Goal: Information Seeking & Learning: Check status

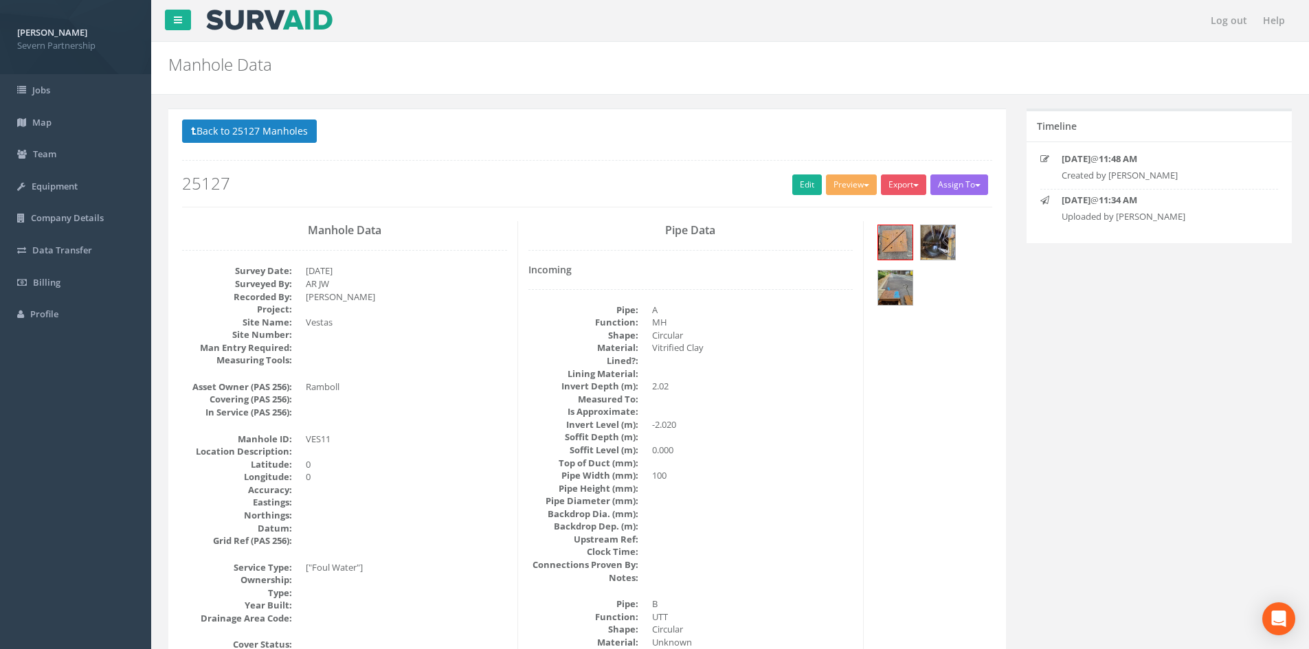
select select "100"
click at [289, 131] on button "Back to 25127 Manholes" at bounding box center [249, 131] width 135 height 23
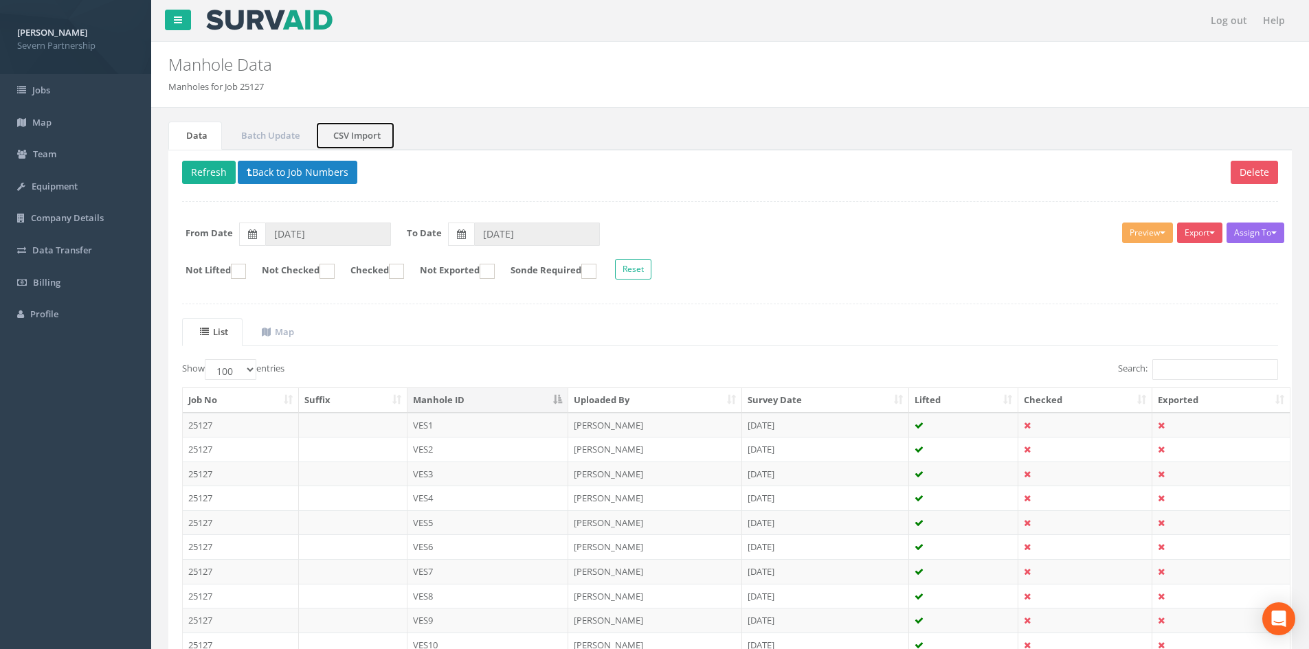
click at [372, 132] on link "CSV Import" at bounding box center [355, 136] width 80 height 28
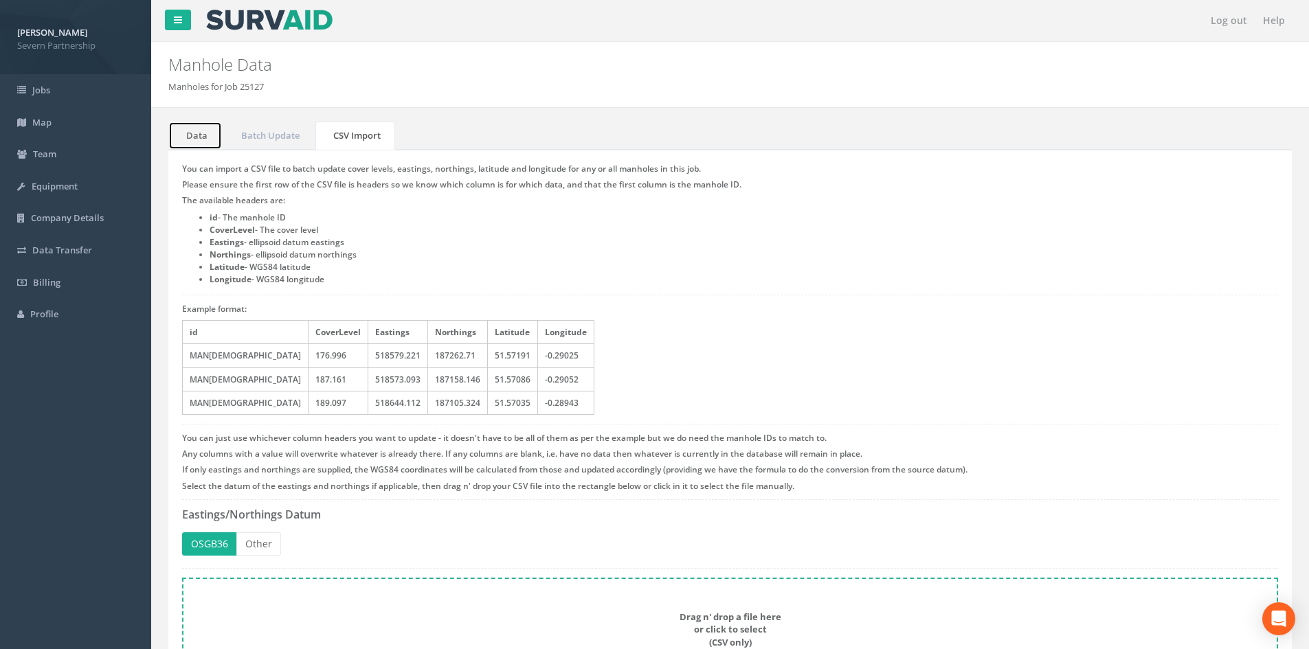
click at [197, 146] on link "Data" at bounding box center [195, 136] width 54 height 28
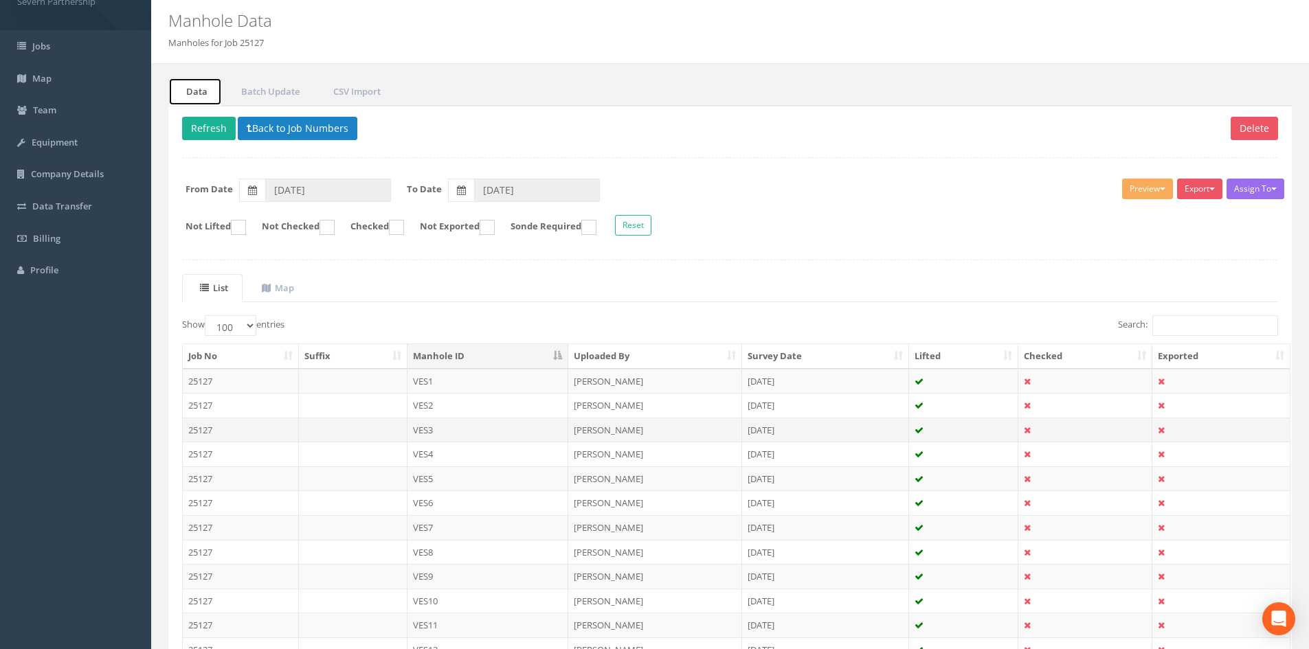
scroll to position [69, 0]
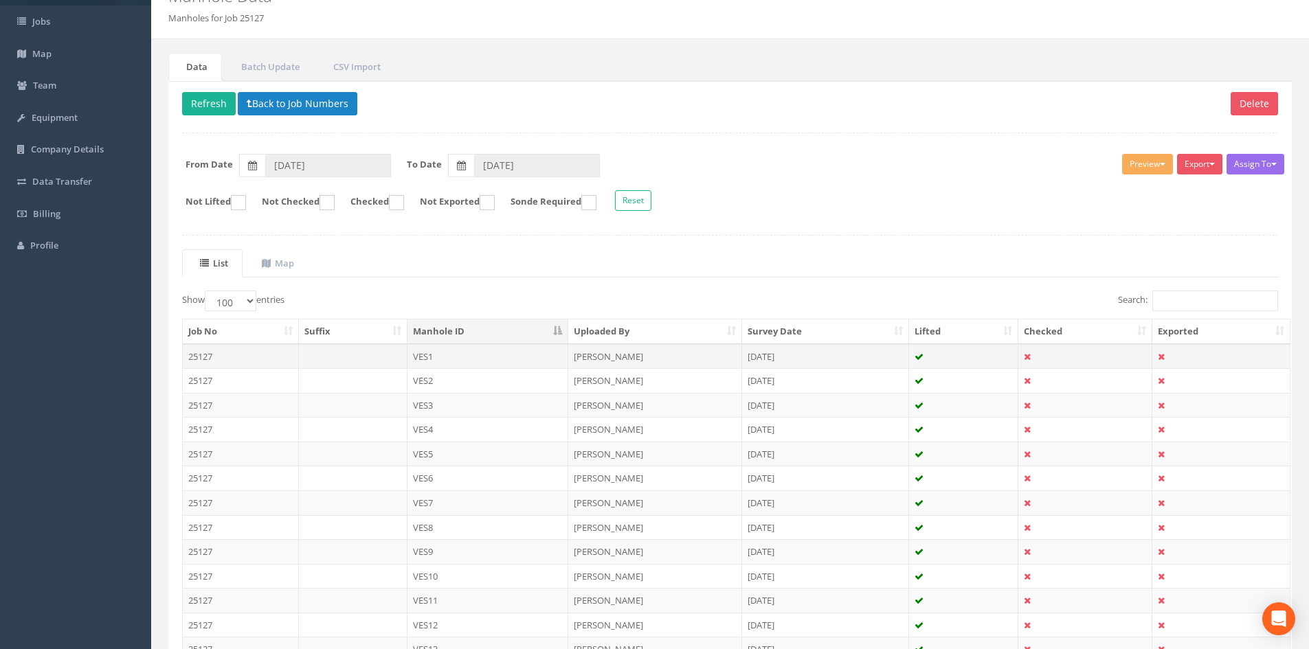
click at [445, 346] on td "VES1" at bounding box center [489, 356] width 162 height 25
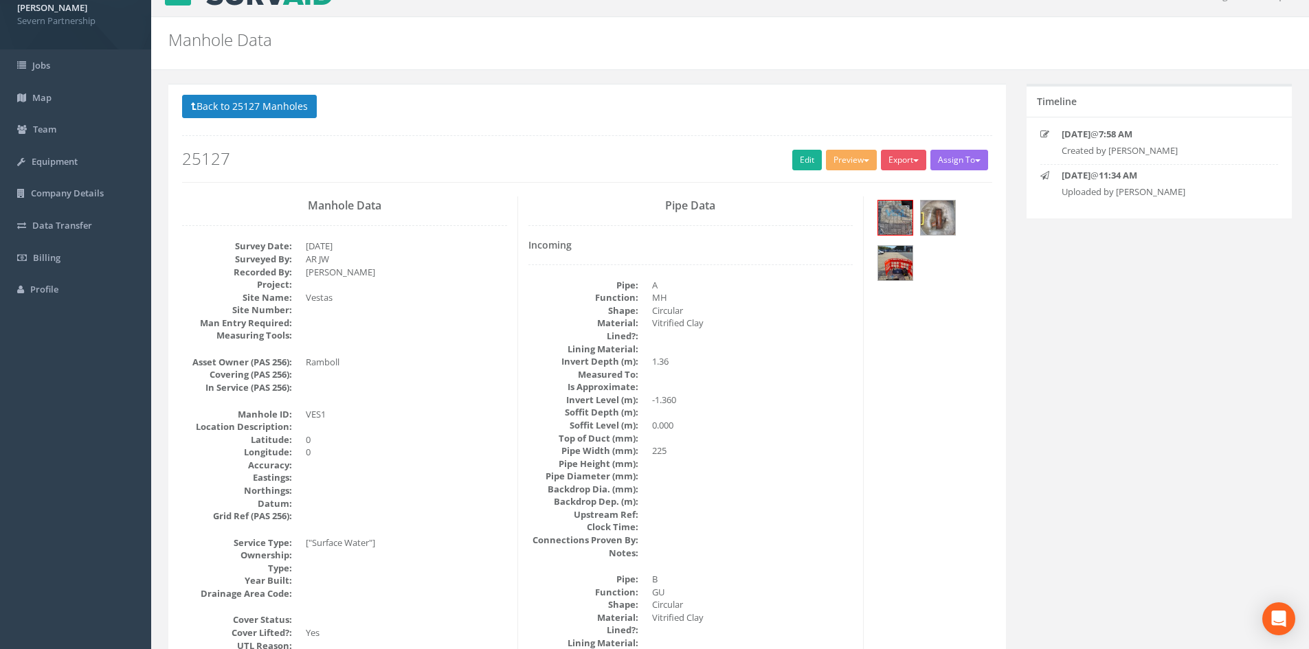
scroll to position [0, 0]
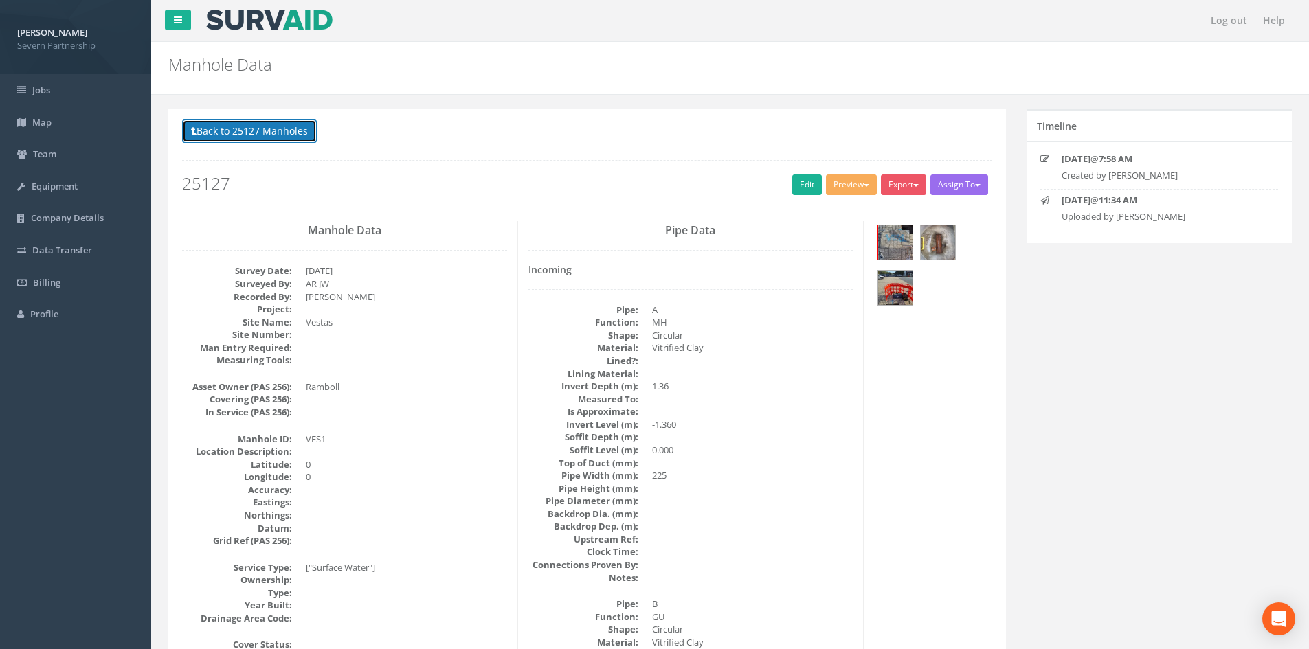
click at [307, 137] on button "Back to 25127 Manholes" at bounding box center [249, 131] width 135 height 23
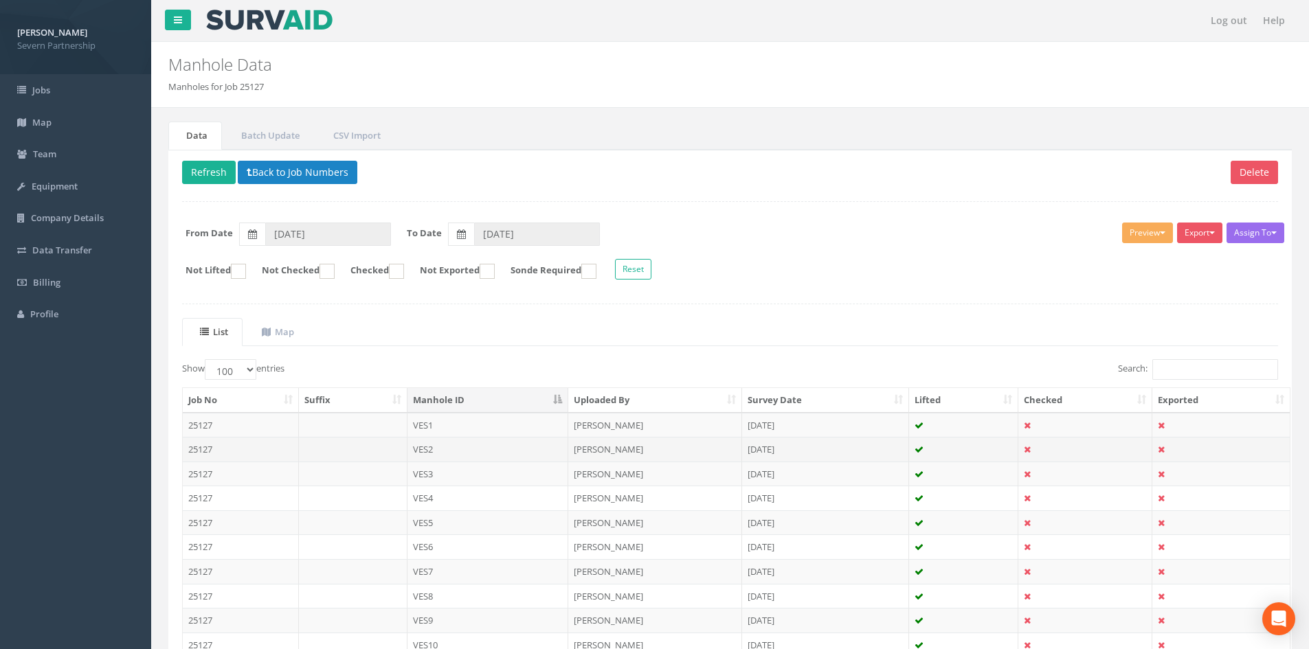
click at [443, 441] on td "VES2" at bounding box center [489, 449] width 162 height 25
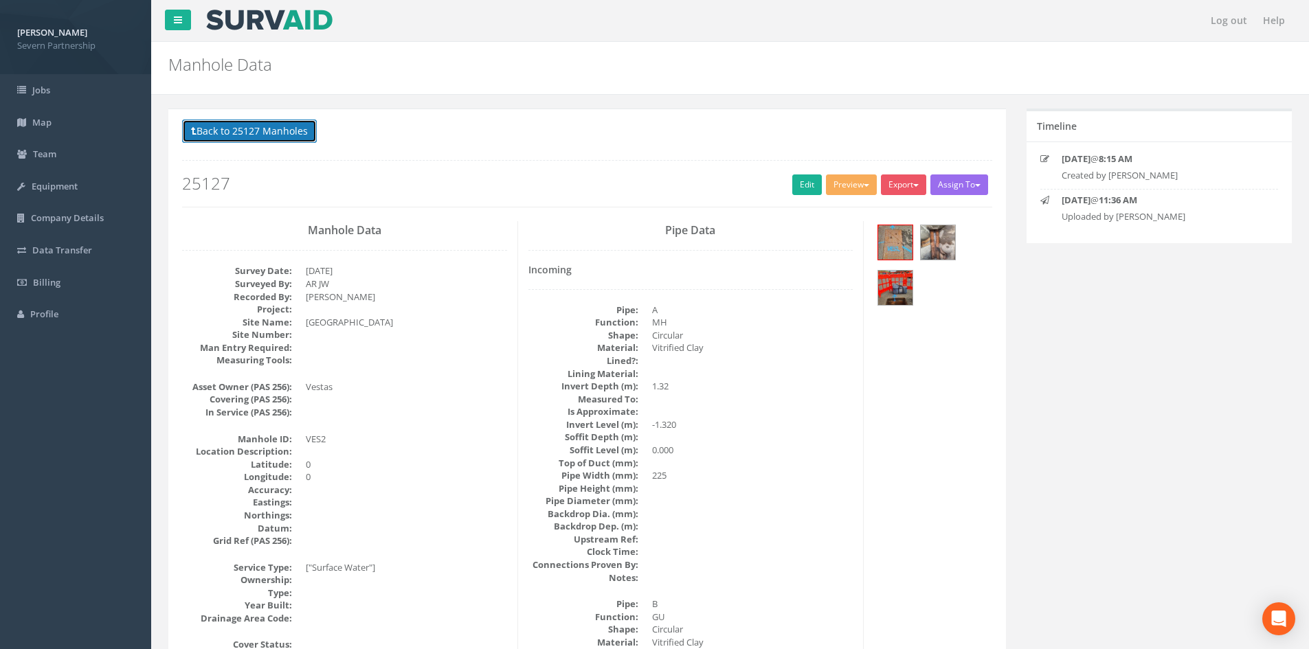
click at [314, 133] on button "Back to 25127 Manholes" at bounding box center [249, 131] width 135 height 23
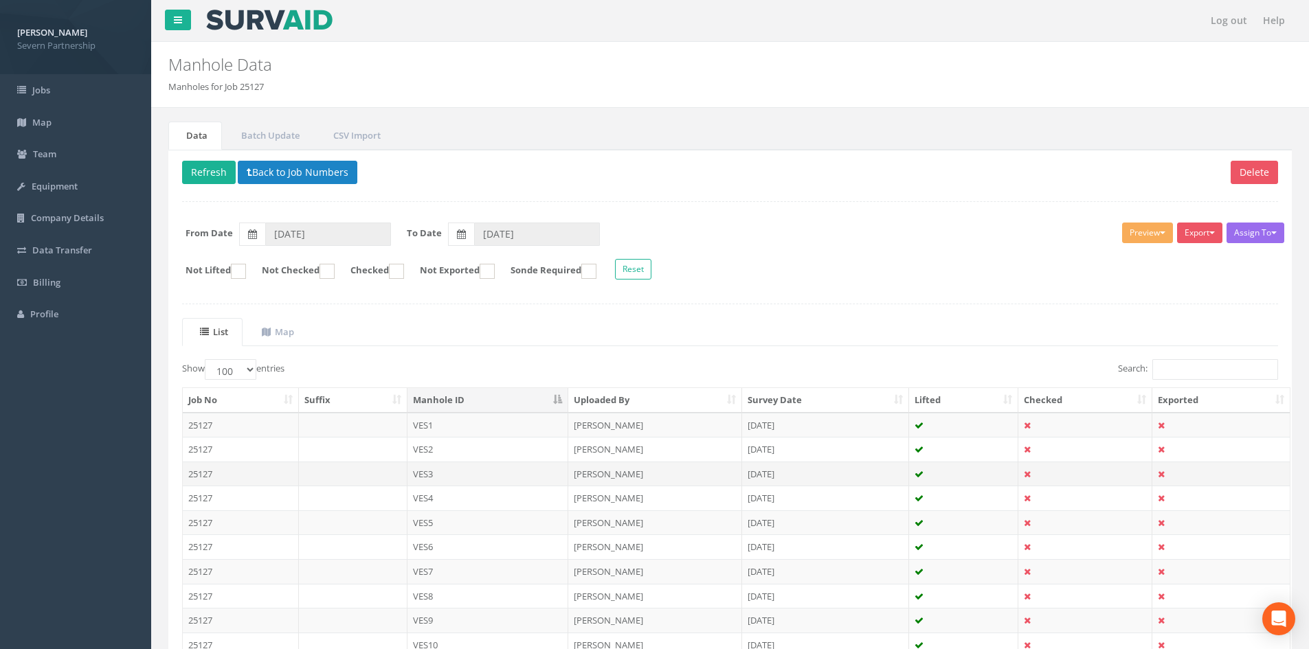
click at [357, 472] on td at bounding box center [353, 474] width 109 height 25
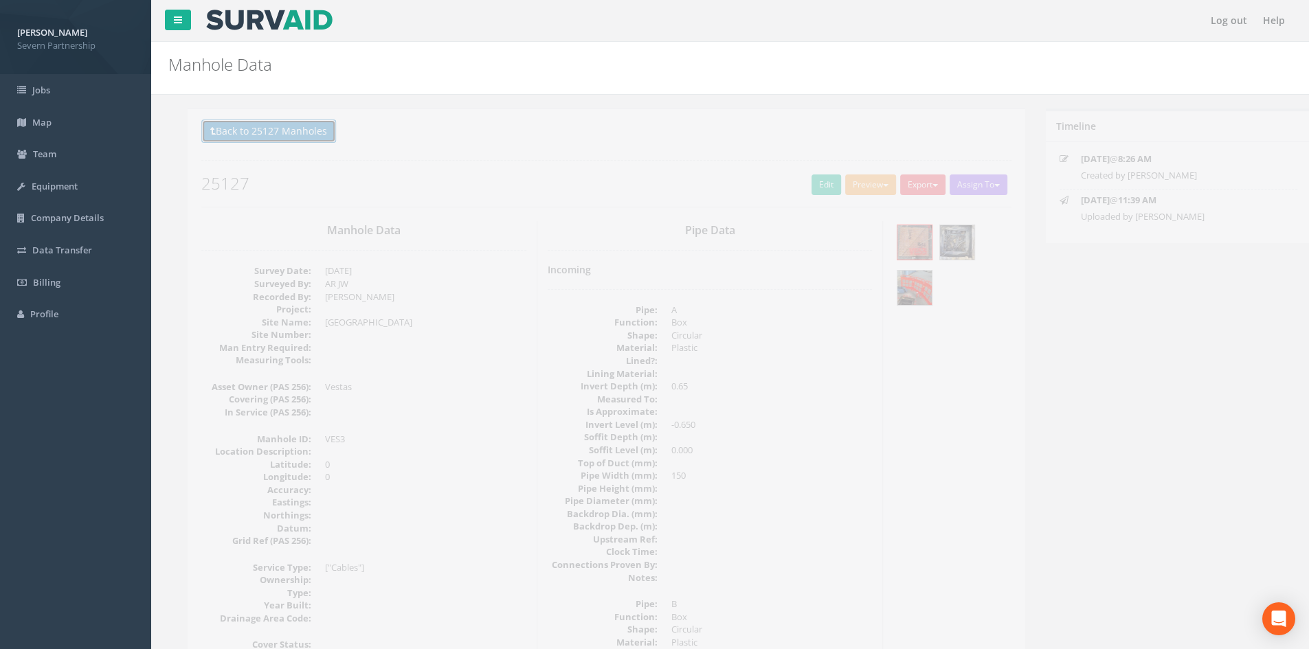
click at [271, 123] on button "Back to 25127 Manholes" at bounding box center [249, 131] width 135 height 23
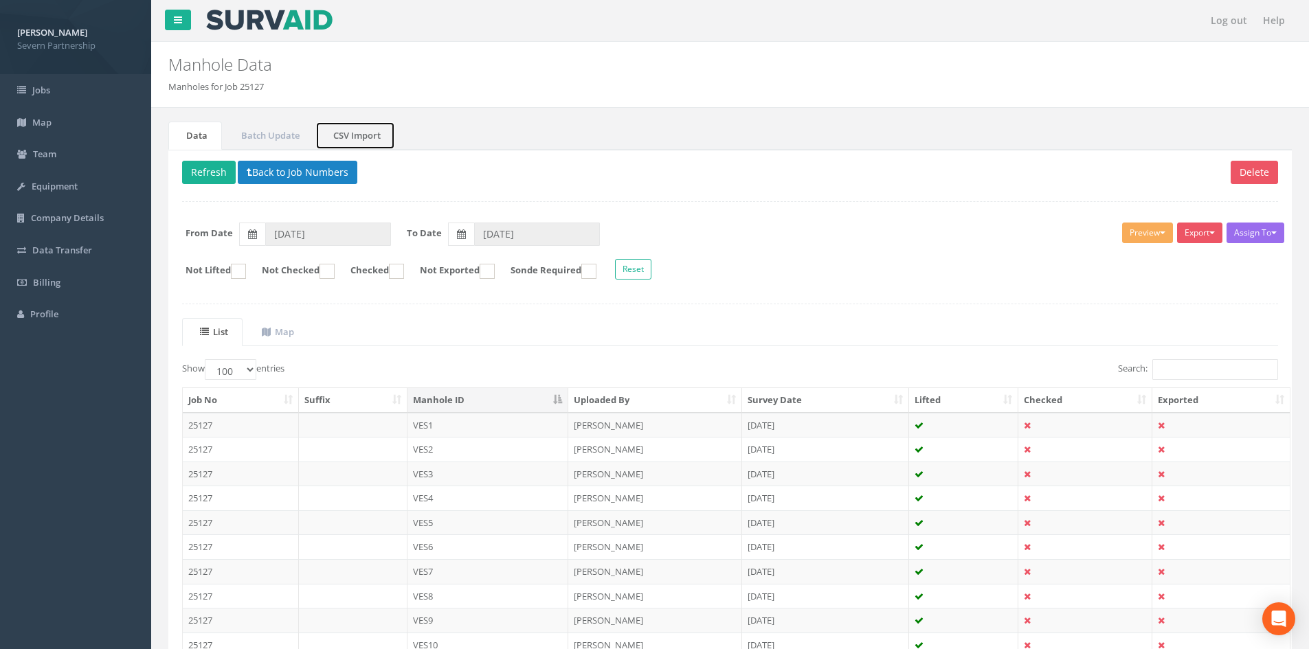
click at [351, 135] on link "CSV Import" at bounding box center [355, 136] width 80 height 28
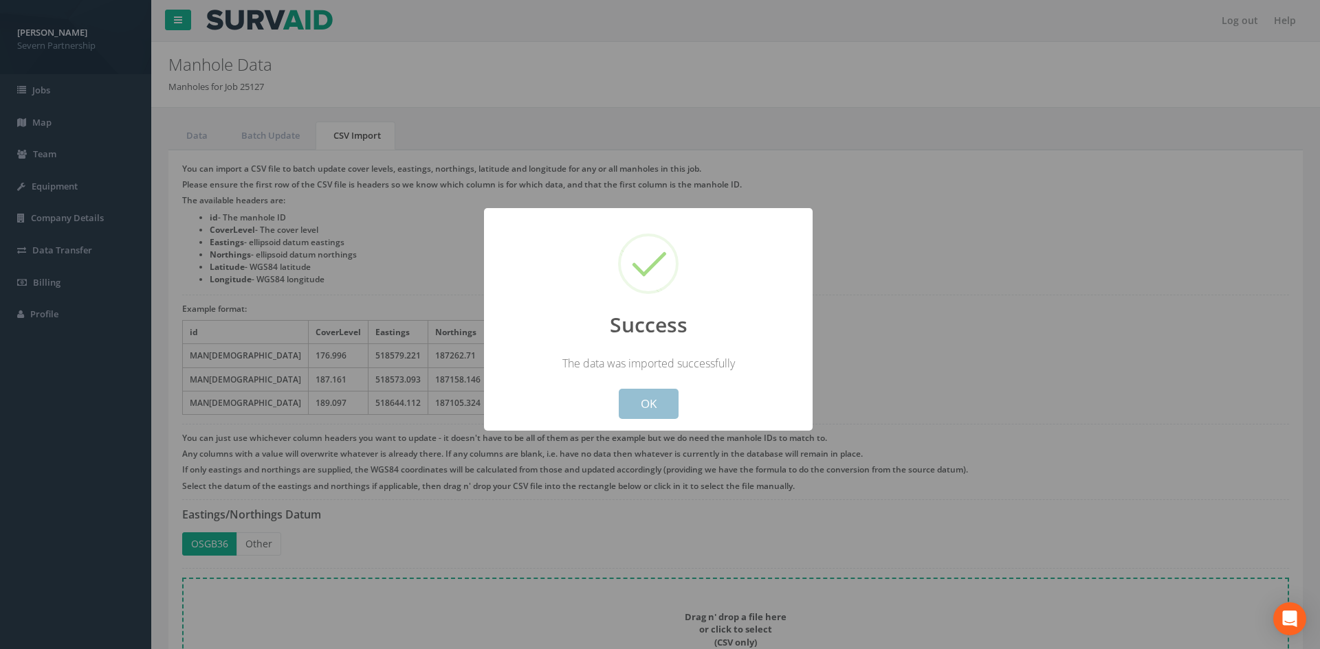
click at [664, 397] on button "OK" at bounding box center [649, 404] width 60 height 30
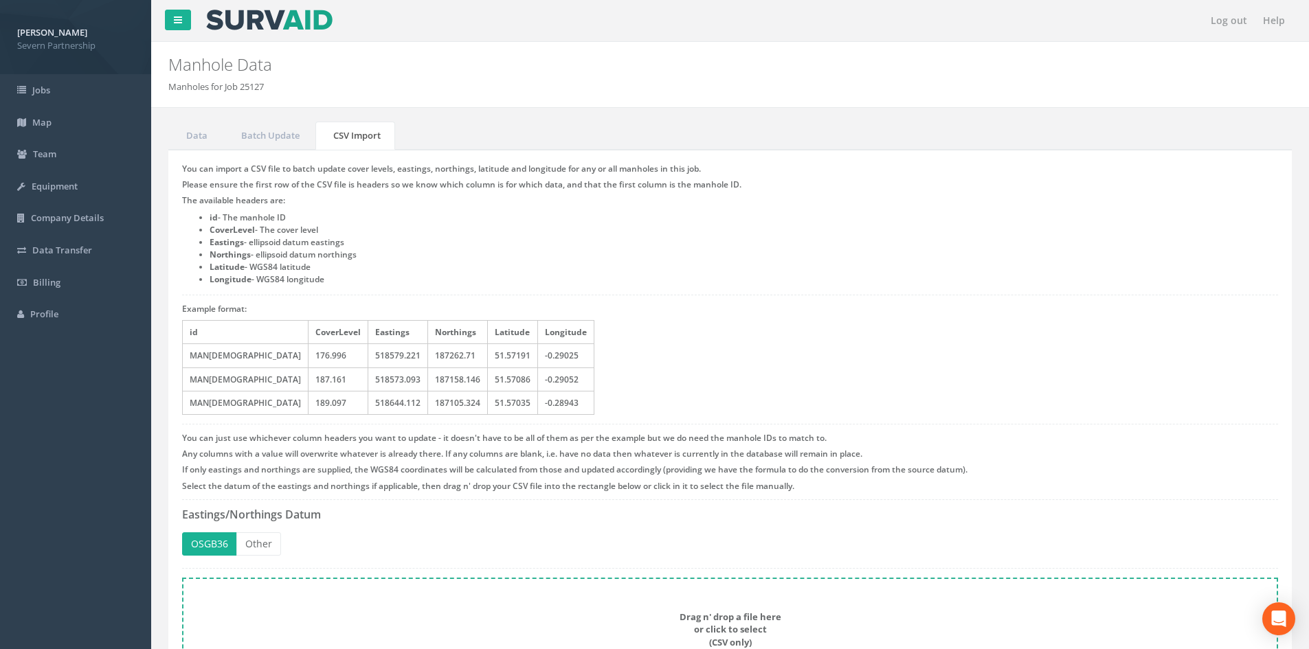
click at [507, 529] on div "You can import a CSV file to batch update cover levels, eastings, northings, la…" at bounding box center [730, 423] width 1124 height 546
click at [214, 134] on link "Data" at bounding box center [195, 136] width 54 height 28
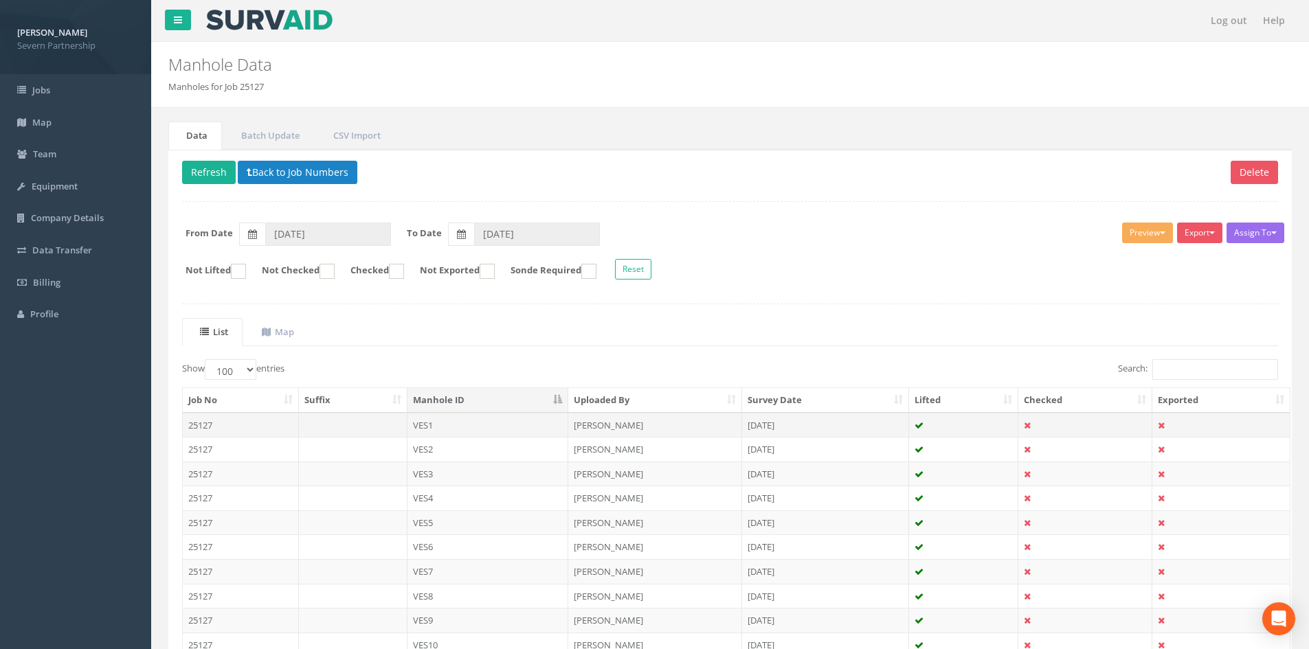
click at [443, 426] on td "VES1" at bounding box center [489, 425] width 162 height 25
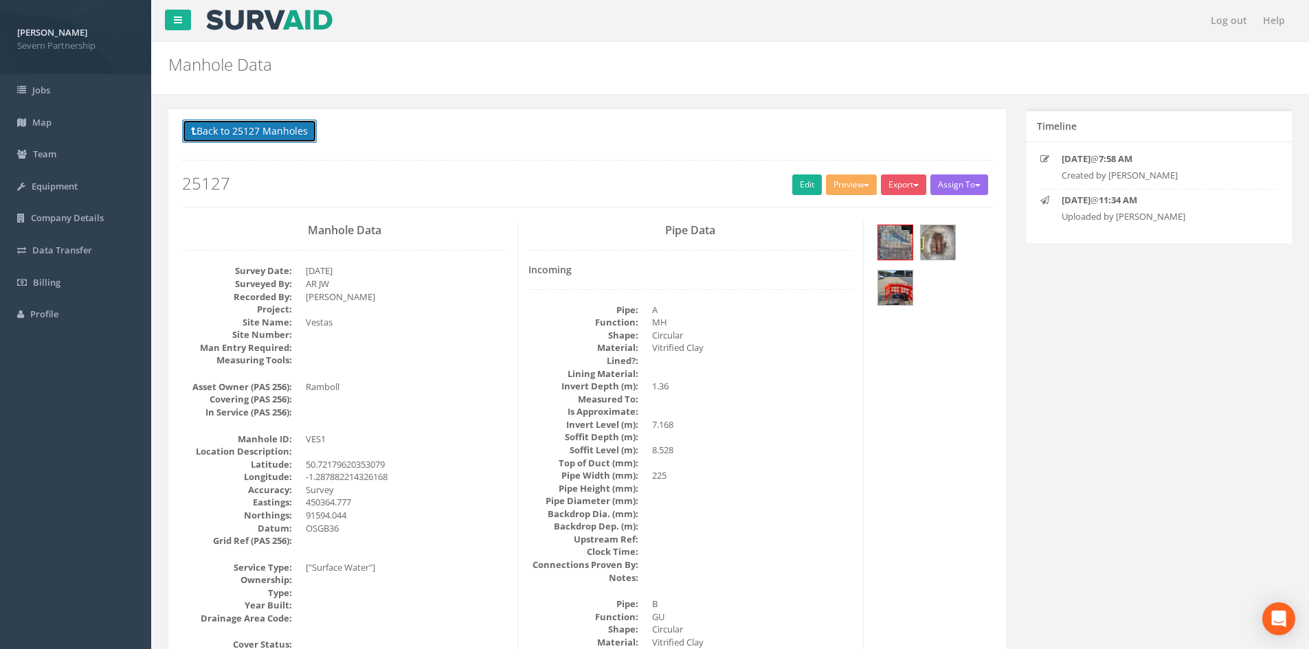
click at [278, 137] on button "Back to 25127 Manholes" at bounding box center [249, 131] width 135 height 23
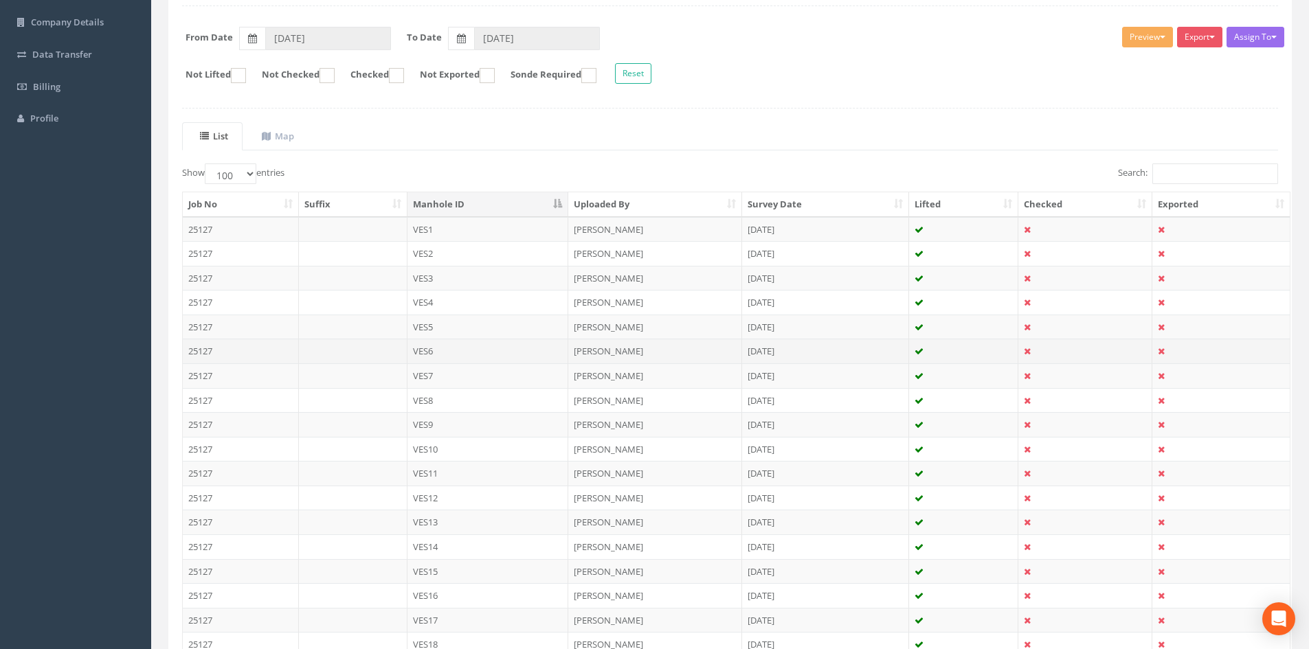
scroll to position [275, 0]
